Goal: Task Accomplishment & Management: Complete application form

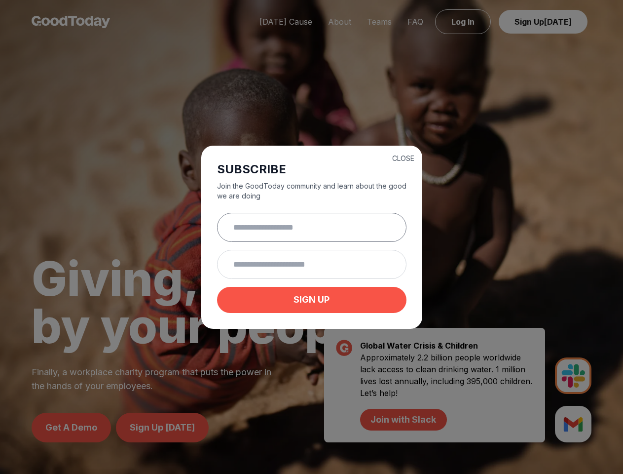
click at [311, 237] on input "text" at bounding box center [312, 227] width 190 height 29
click at [403, 157] on button "CLOSE" at bounding box center [403, 158] width 22 height 10
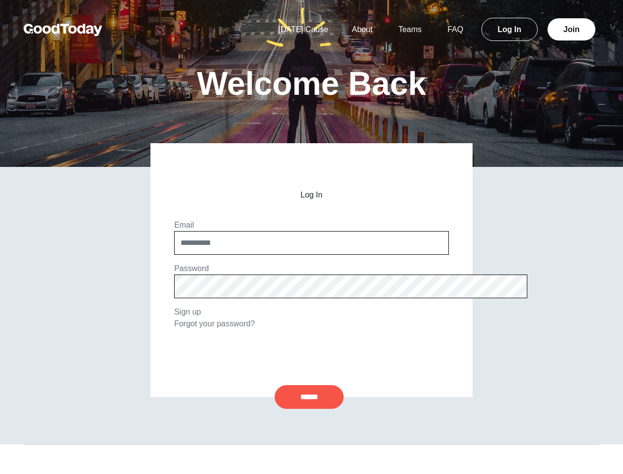
click at [309, 397] on input "******" at bounding box center [309, 397] width 69 height 24
